Goal: Task Accomplishment & Management: Complete application form

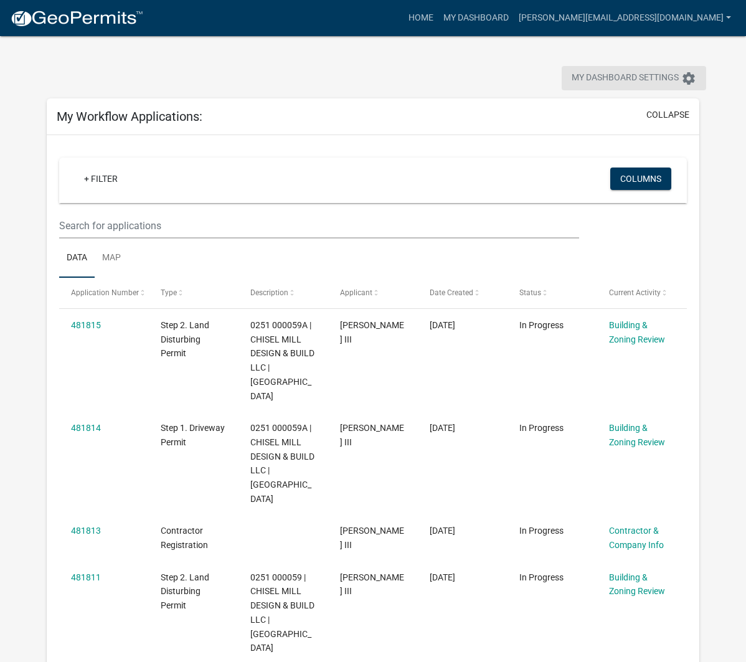
scroll to position [28, 0]
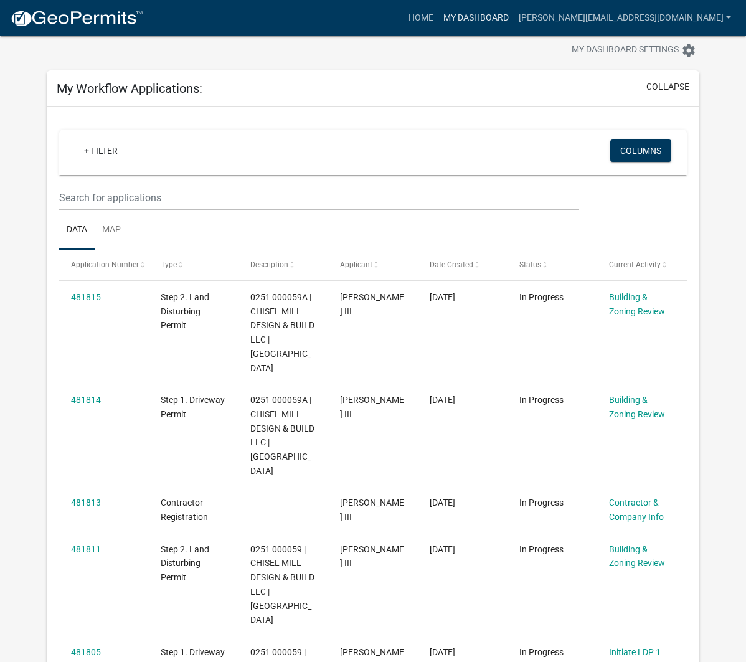
click at [514, 22] on link "My Dashboard" at bounding box center [475, 18] width 75 height 24
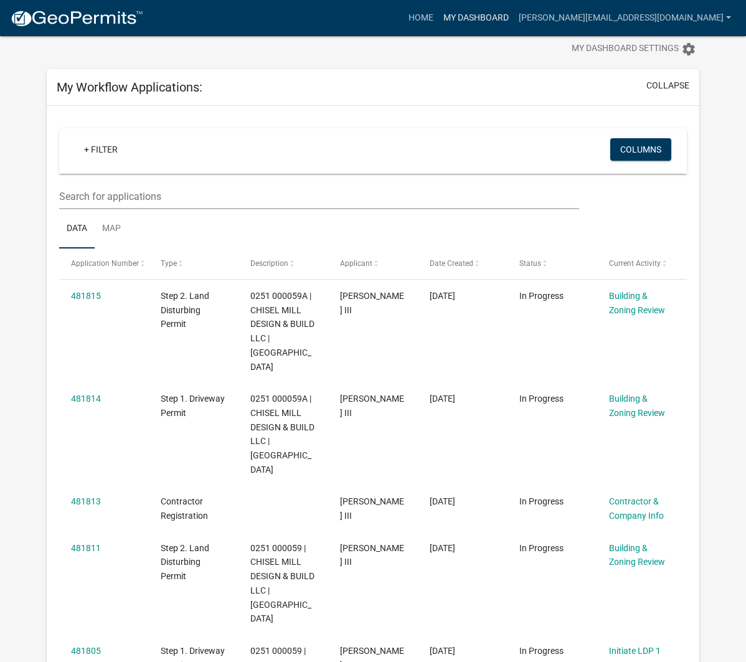
scroll to position [30, 0]
click at [438, 26] on link "Home" at bounding box center [420, 18] width 35 height 24
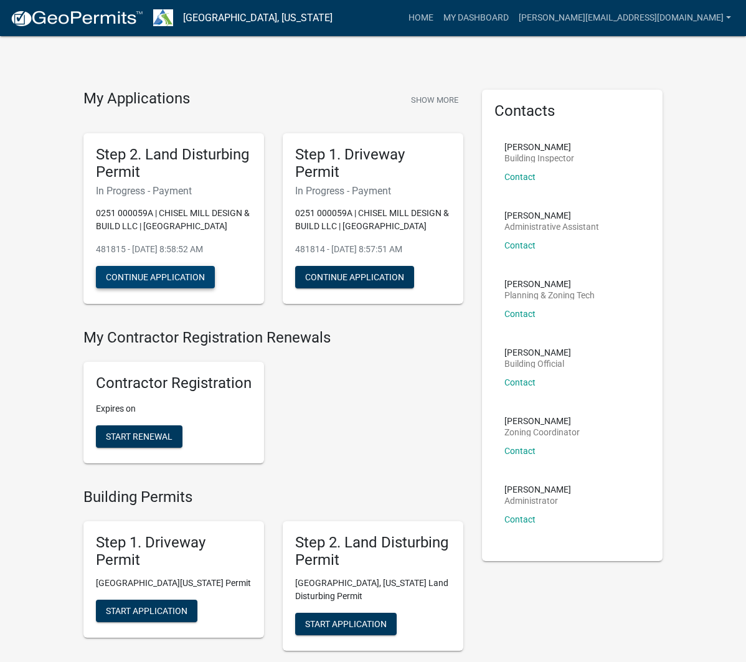
click at [186, 273] on button "Continue Application" at bounding box center [155, 277] width 119 height 22
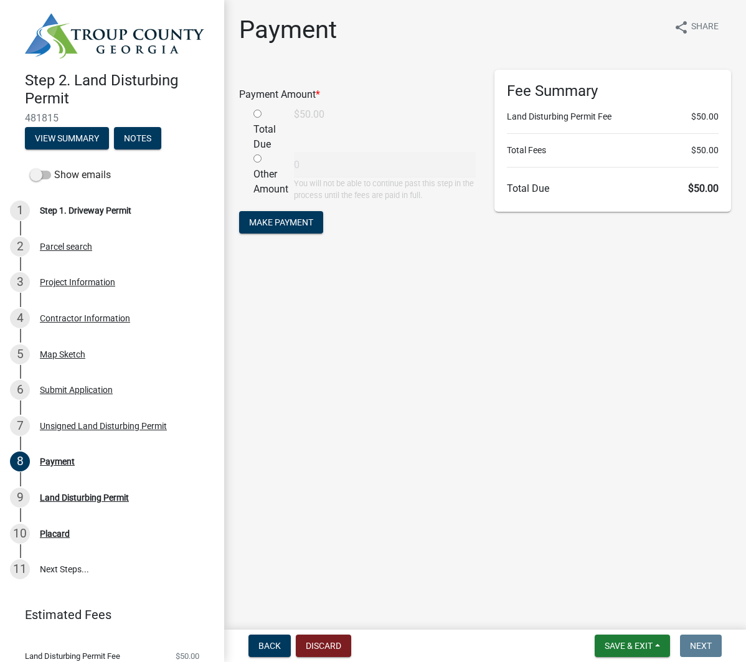
click at [256, 115] on input "radio" at bounding box center [257, 114] width 8 height 8
radio input "true"
type input "50"
click at [273, 641] on span "Back" at bounding box center [269, 646] width 22 height 10
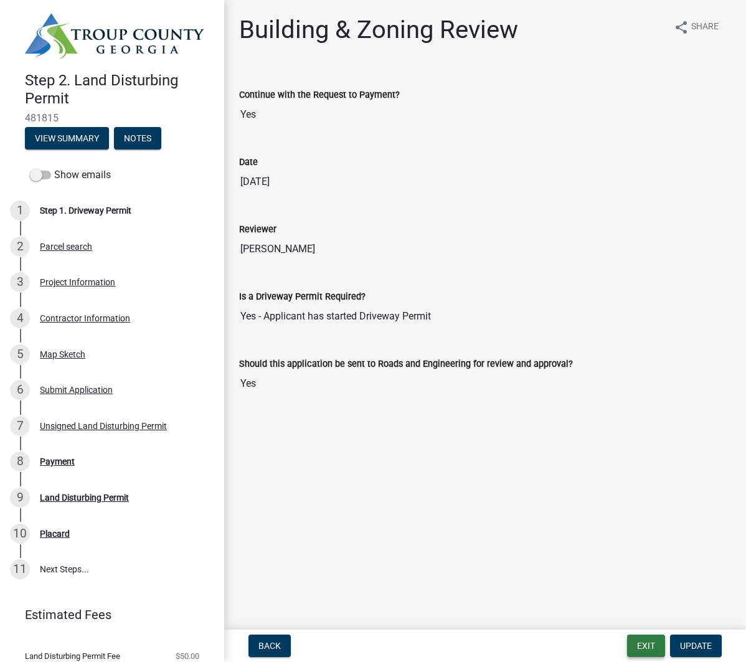
click at [652, 650] on button "Exit" at bounding box center [646, 645] width 38 height 22
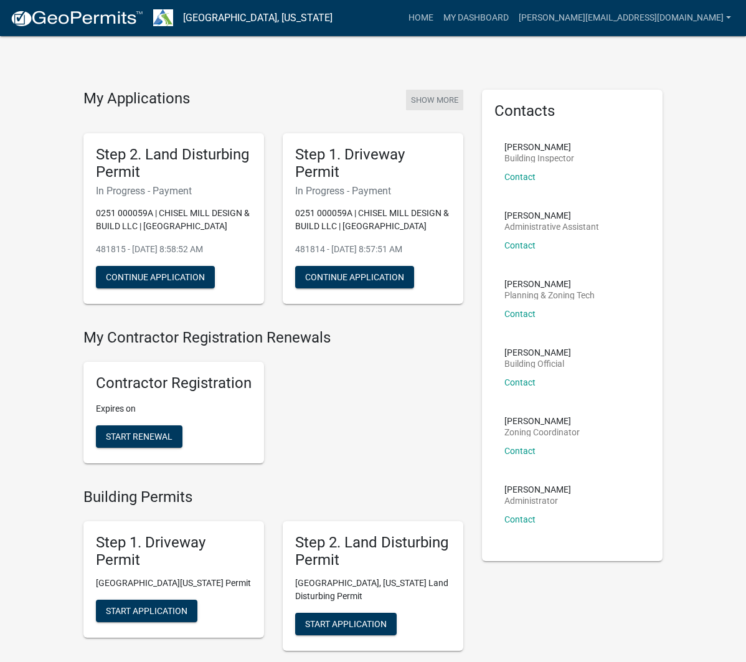
click at [425, 98] on button "Show More" at bounding box center [434, 100] width 57 height 21
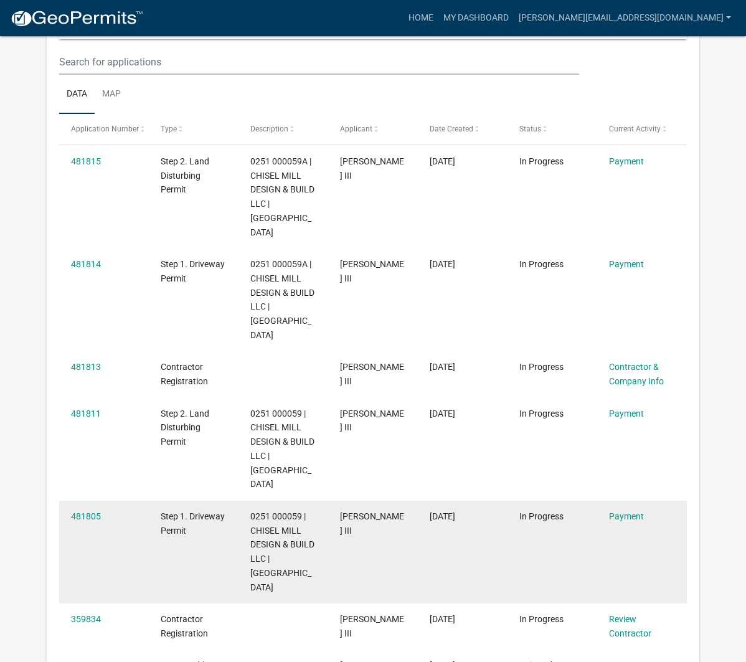
scroll to position [164, 0]
click at [631, 511] on link "Payment" at bounding box center [626, 516] width 35 height 10
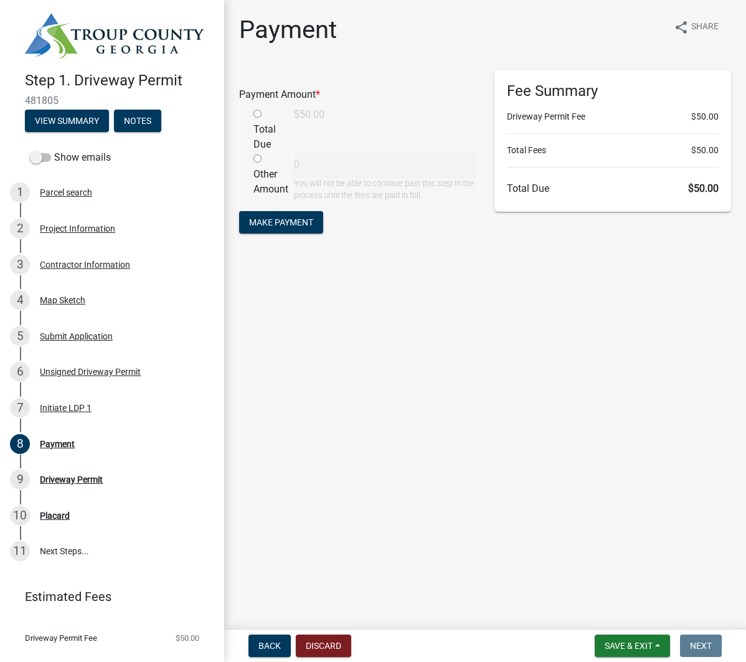
click at [258, 112] on input "radio" at bounding box center [257, 114] width 8 height 8
radio input "true"
type input "50"
click at [313, 230] on button "Make Payment" at bounding box center [281, 222] width 84 height 22
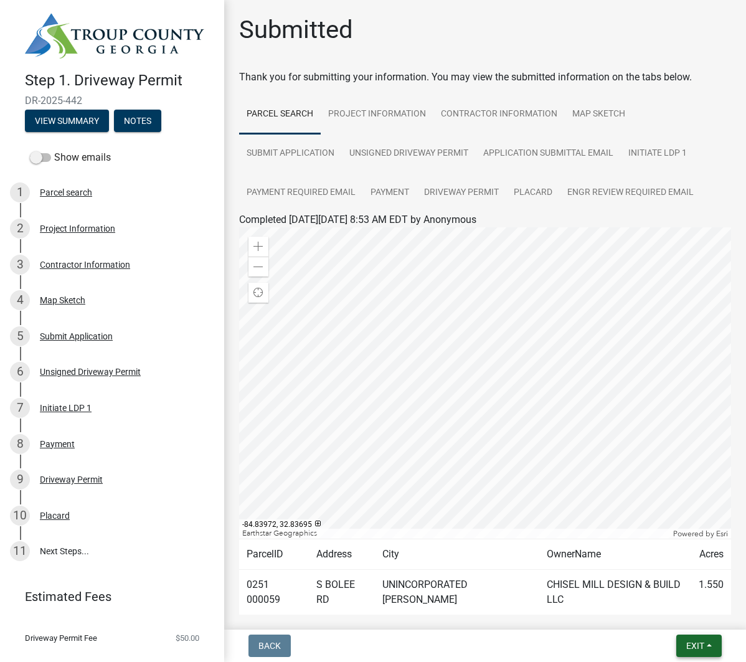
drag, startPoint x: 706, startPoint y: 656, endPoint x: 699, endPoint y: 651, distance: 8.5
click at [705, 655] on button "Exit" at bounding box center [698, 645] width 45 height 22
click at [661, 586] on button "Save" at bounding box center [673, 583] width 100 height 30
click at [689, 637] on button "Exit" at bounding box center [698, 645] width 45 height 22
click at [661, 611] on button "Save & Exit" at bounding box center [673, 613] width 100 height 30
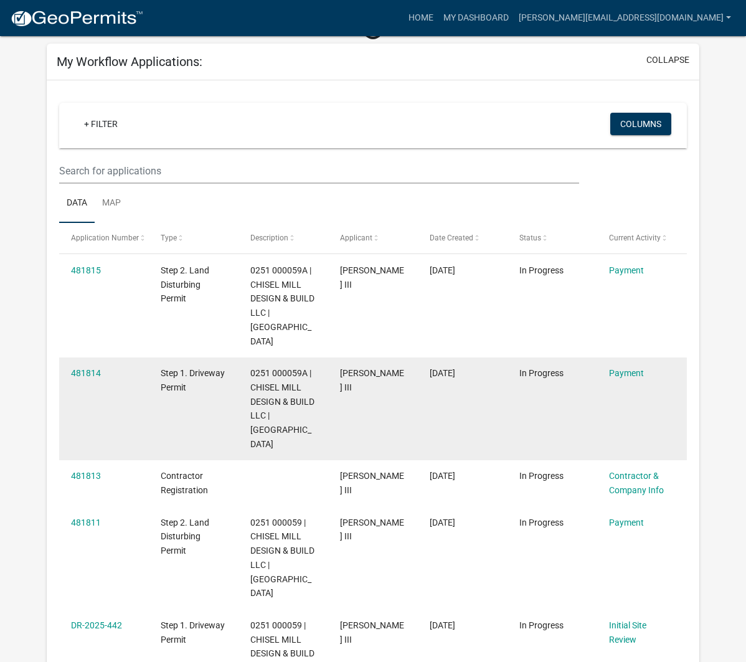
scroll to position [78, 0]
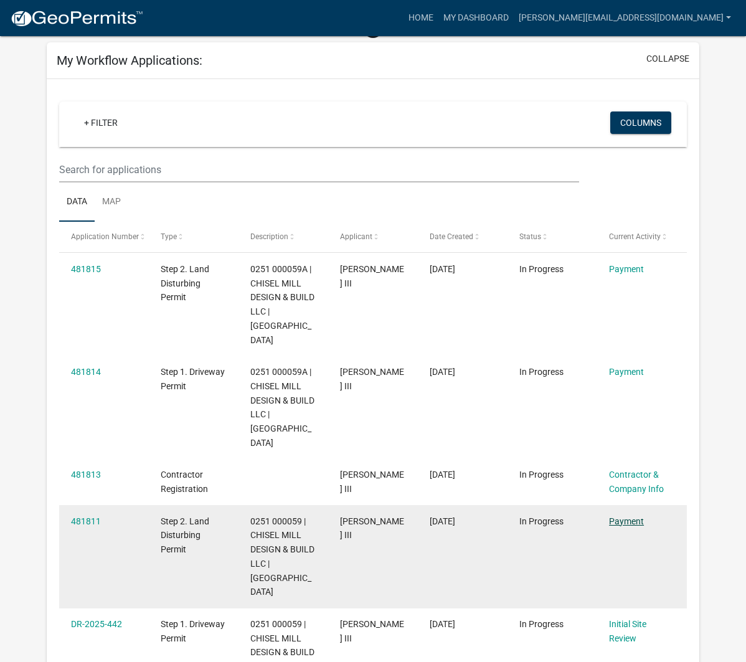
click at [631, 516] on link "Payment" at bounding box center [626, 521] width 35 height 10
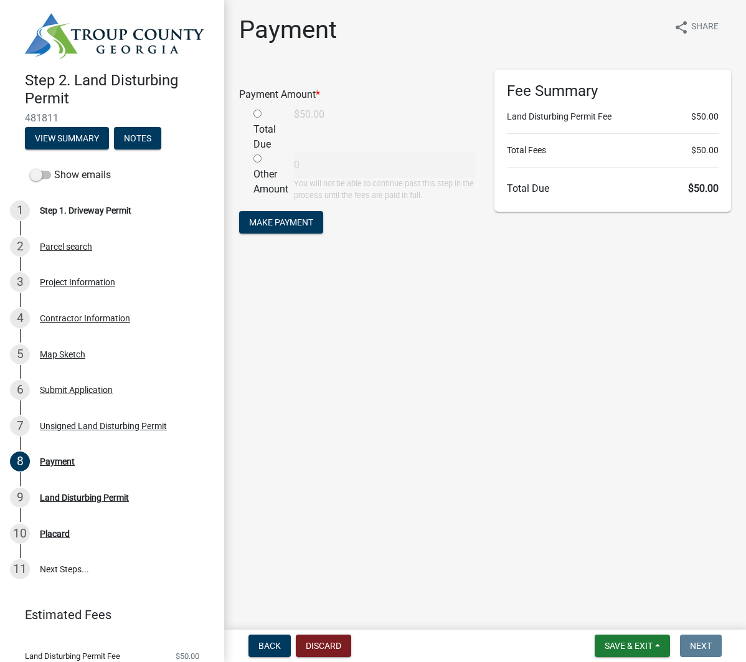
click at [257, 115] on input "radio" at bounding box center [257, 114] width 8 height 8
radio input "true"
type input "50"
click at [303, 221] on span "Make Payment" at bounding box center [281, 222] width 64 height 10
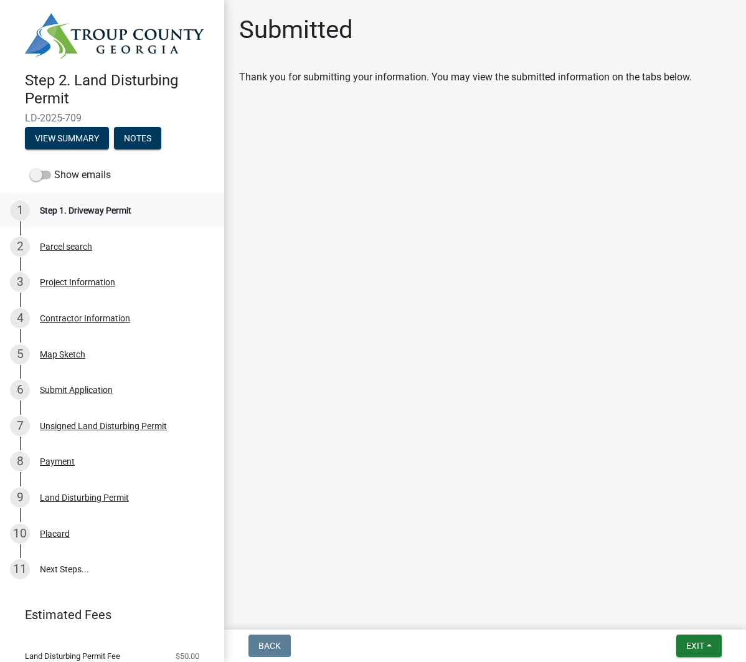
click at [92, 201] on div "1 Step 1. Driveway Permit" at bounding box center [107, 210] width 194 height 20
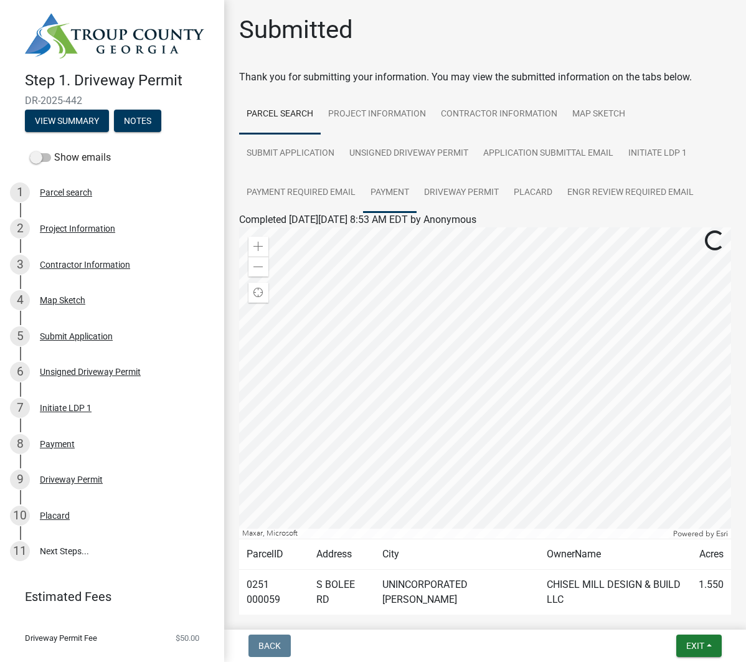
click at [374, 189] on link "Payment" at bounding box center [390, 193] width 54 height 40
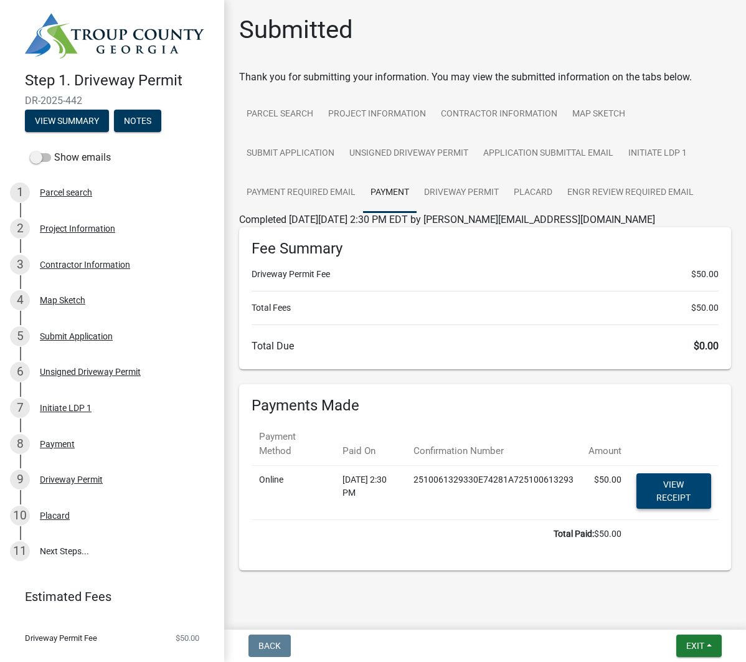
click at [676, 490] on link "View receipt" at bounding box center [673, 490] width 75 height 35
click at [689, 643] on span "Exit" at bounding box center [695, 646] width 18 height 10
drag, startPoint x: 659, startPoint y: 618, endPoint x: 673, endPoint y: 631, distance: 19.4
click at [659, 618] on button "Save & Exit" at bounding box center [673, 613] width 100 height 30
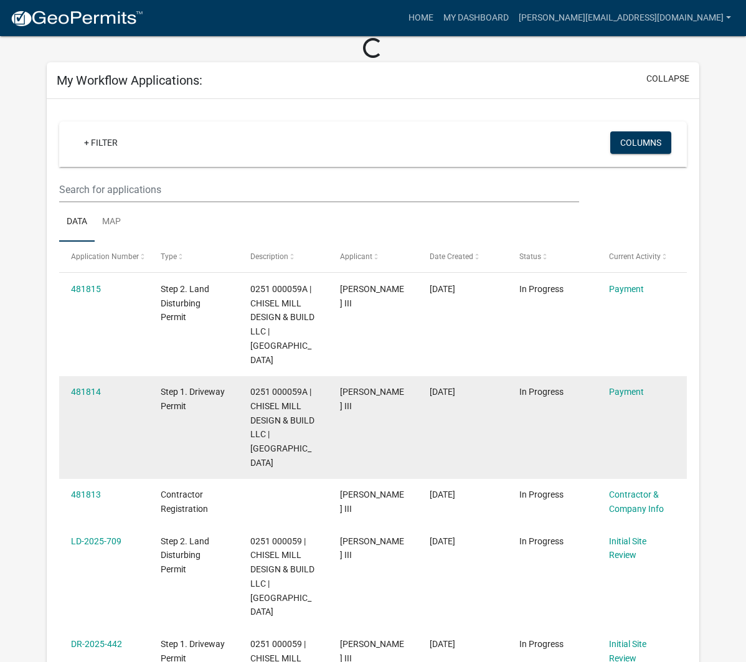
scroll to position [57, 0]
click at [617, 387] on link "Payment" at bounding box center [626, 392] width 35 height 10
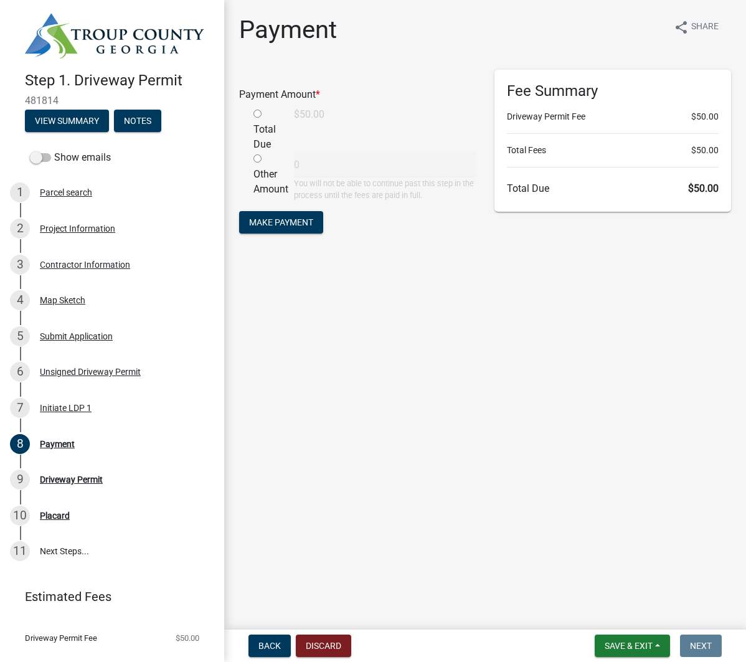
click at [256, 109] on div "Total Due" at bounding box center [264, 129] width 40 height 45
drag, startPoint x: 258, startPoint y: 112, endPoint x: 300, endPoint y: 144, distance: 52.8
click at [258, 112] on input "radio" at bounding box center [257, 114] width 8 height 8
radio input "true"
type input "50"
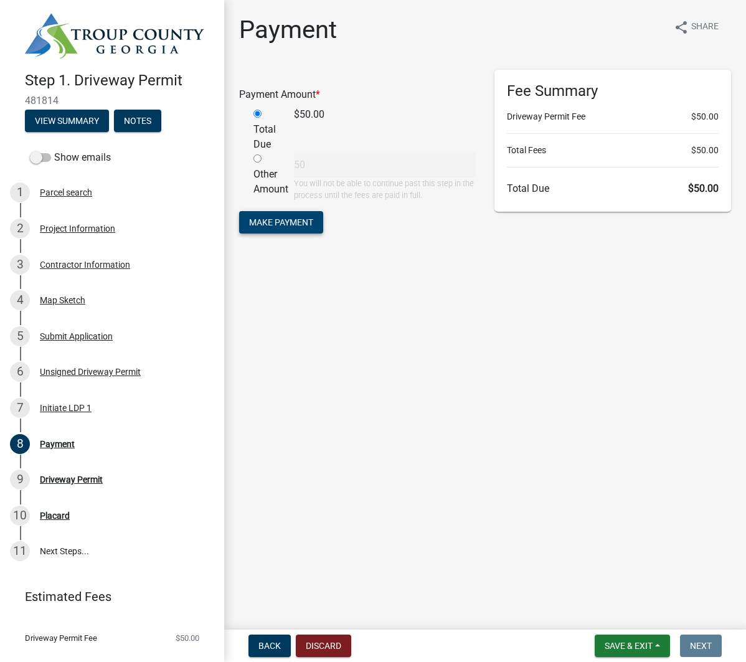
click at [263, 217] on span "Make Payment" at bounding box center [281, 222] width 64 height 10
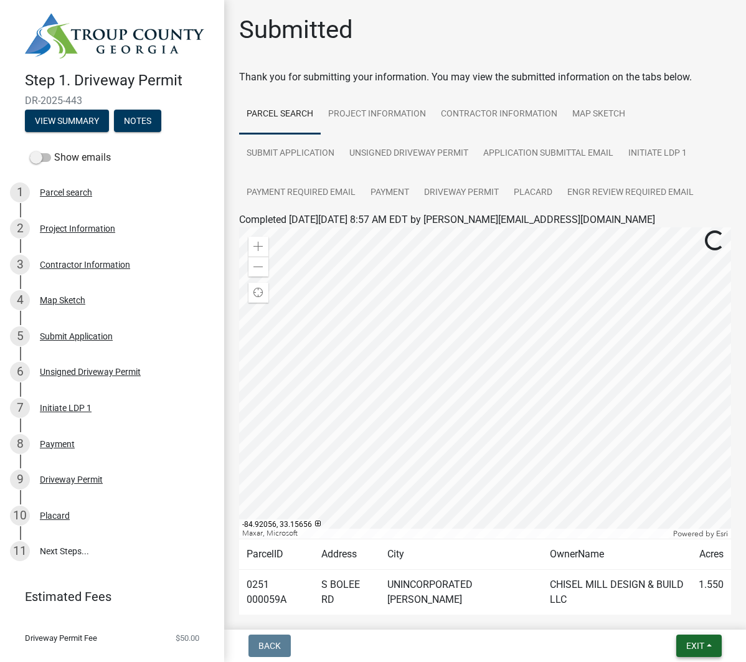
click at [707, 646] on button "Exit" at bounding box center [698, 645] width 45 height 22
click at [687, 621] on button "Save & Exit" at bounding box center [673, 613] width 100 height 30
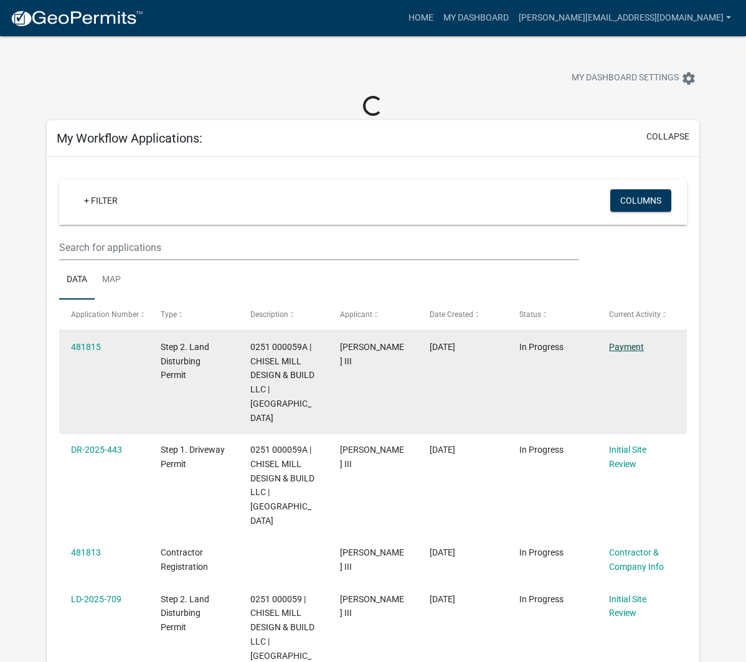
click at [621, 344] on link "Payment" at bounding box center [626, 347] width 35 height 10
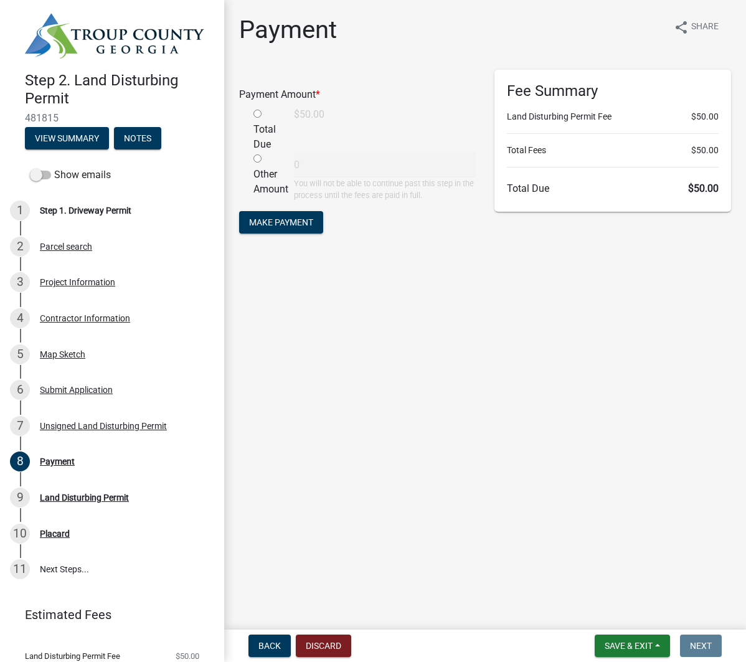
click at [256, 160] on input "radio" at bounding box center [257, 158] width 8 height 8
radio input "true"
click at [258, 116] on input "radio" at bounding box center [257, 114] width 8 height 8
radio input "true"
radio input "false"
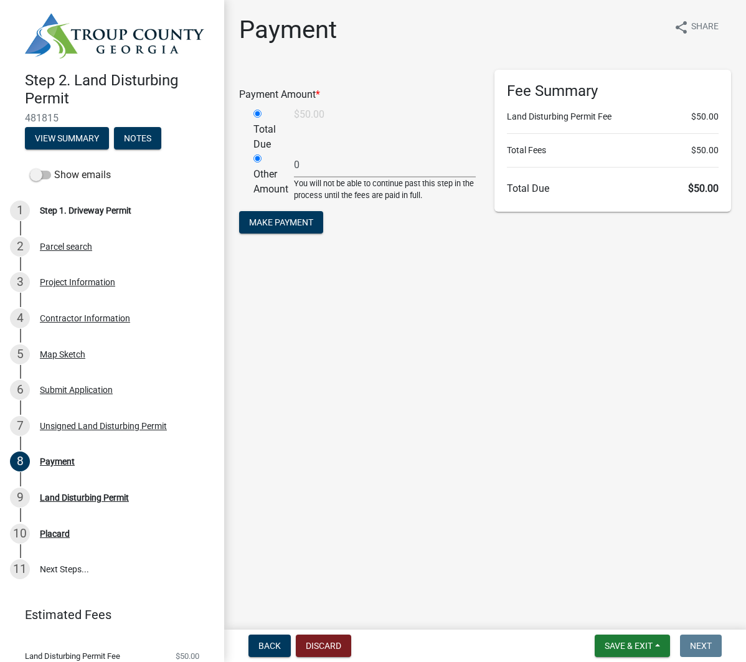
type input "50"
click at [282, 221] on span "Make Payment" at bounding box center [281, 222] width 64 height 10
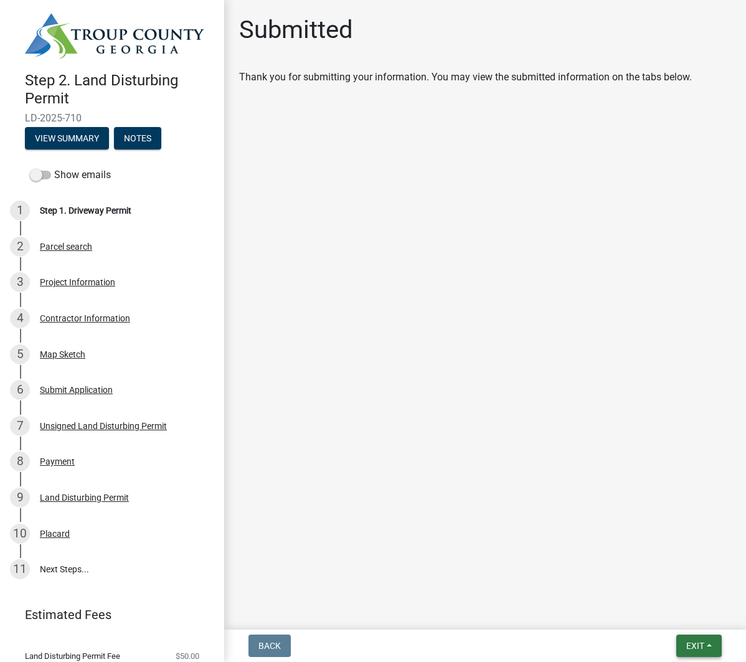
click at [702, 649] on span "Exit" at bounding box center [695, 646] width 18 height 10
click at [659, 619] on button "Save & Exit" at bounding box center [673, 613] width 100 height 30
